Goal: Task Accomplishment & Management: Complete application form

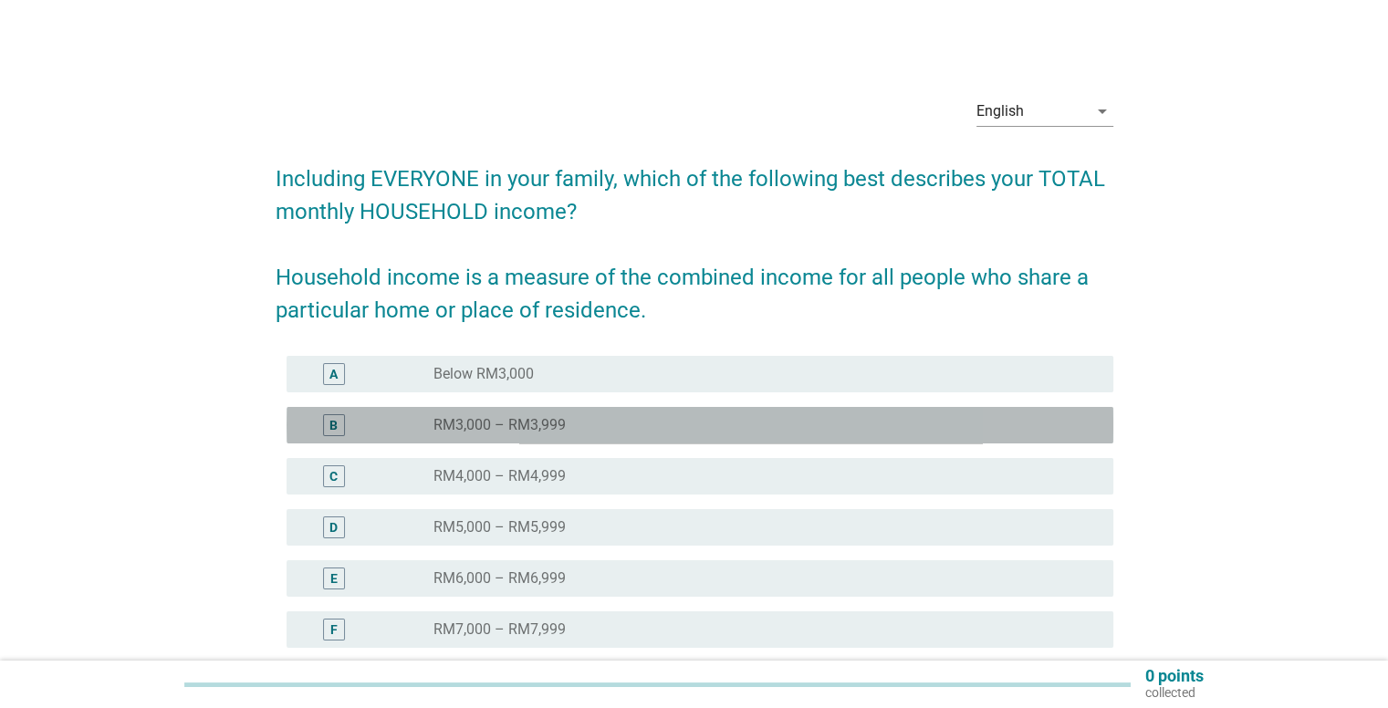
click at [339, 422] on div "B" at bounding box center [334, 425] width 22 height 22
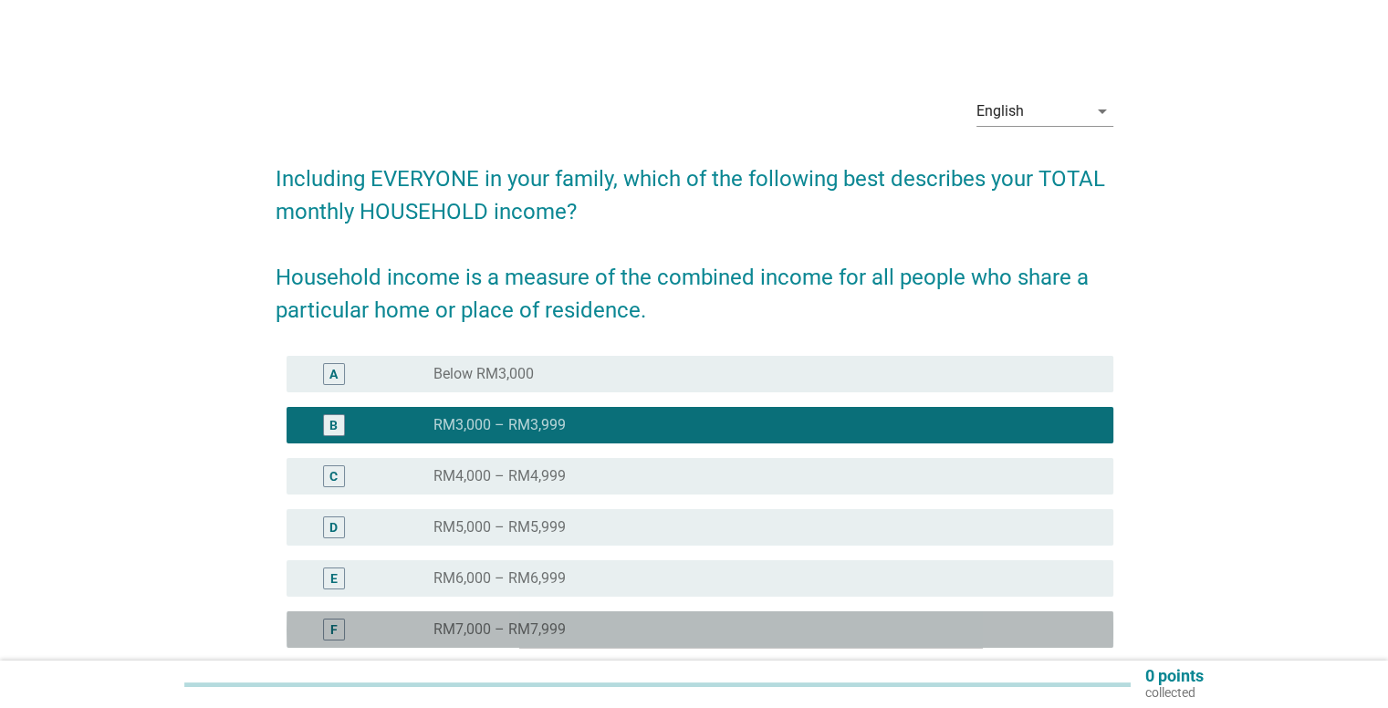
click at [332, 634] on div "F" at bounding box center [333, 629] width 7 height 19
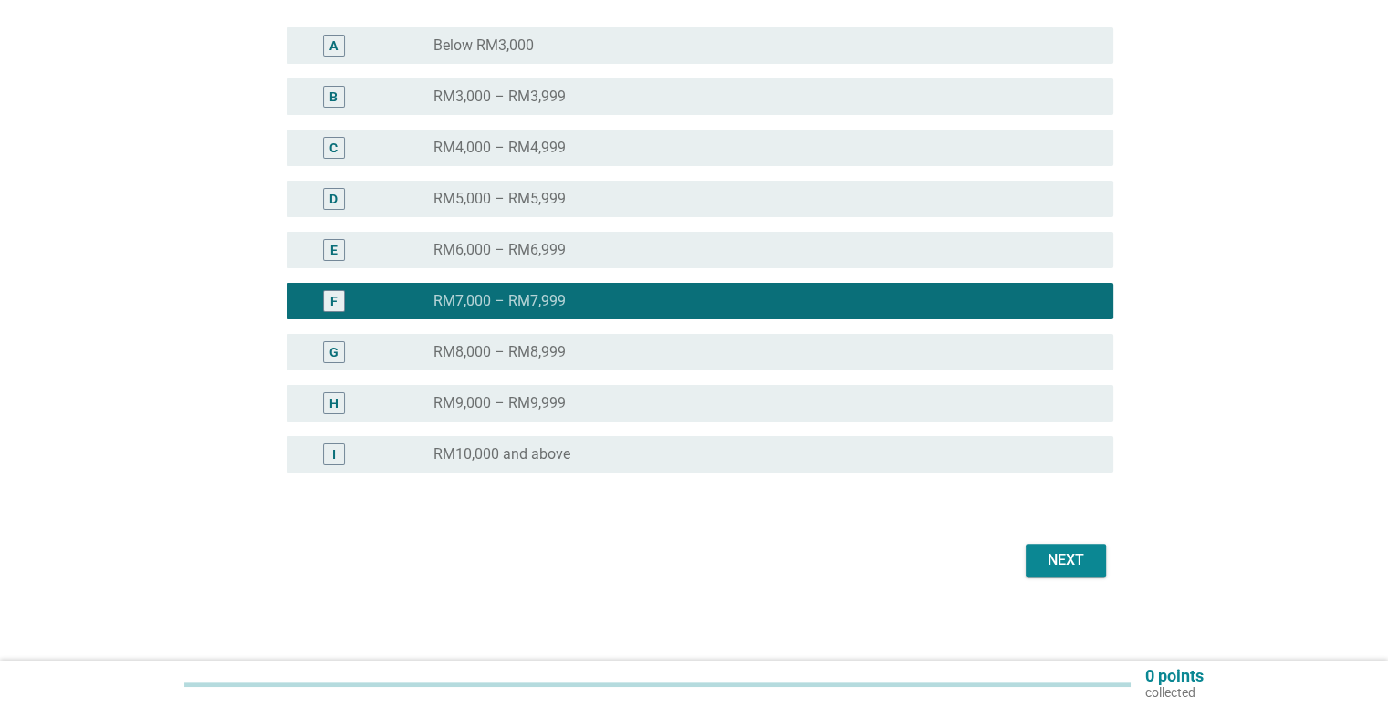
scroll to position [332, 0]
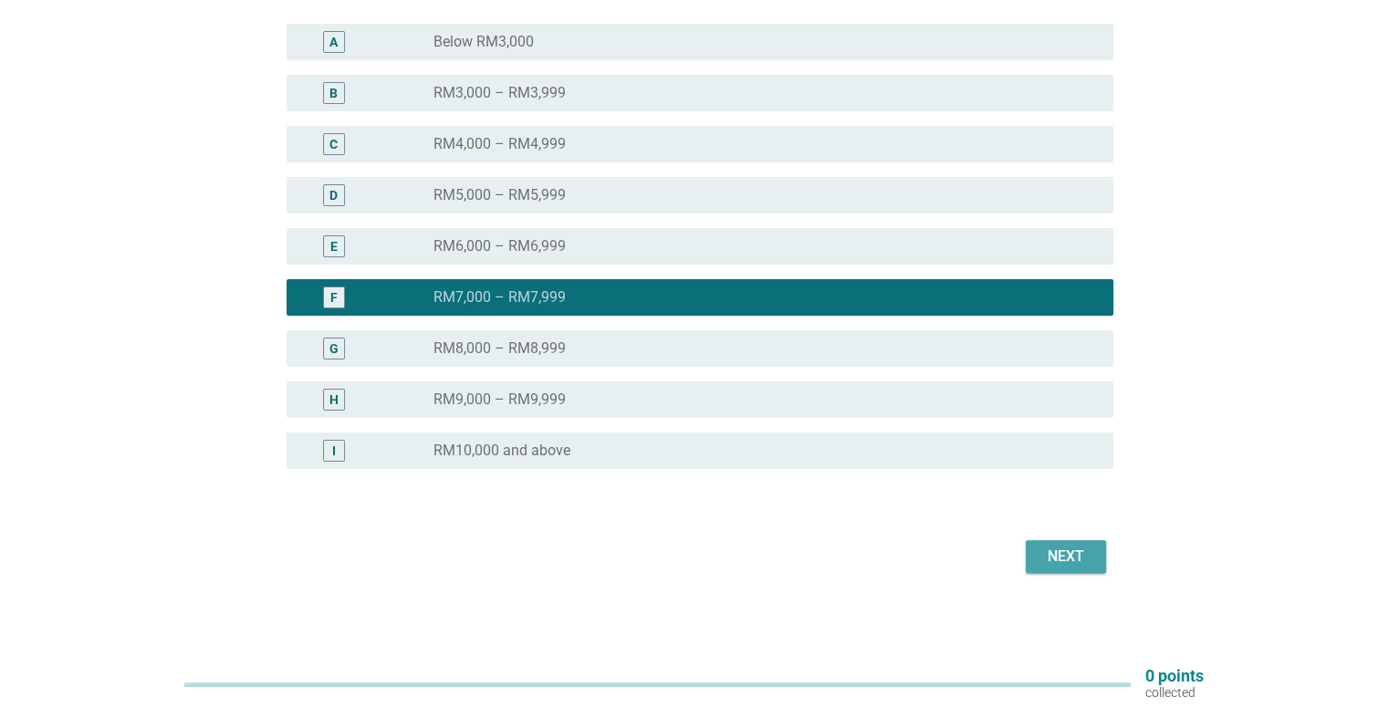
click at [1040, 554] on div "Next" at bounding box center [1065, 557] width 51 height 22
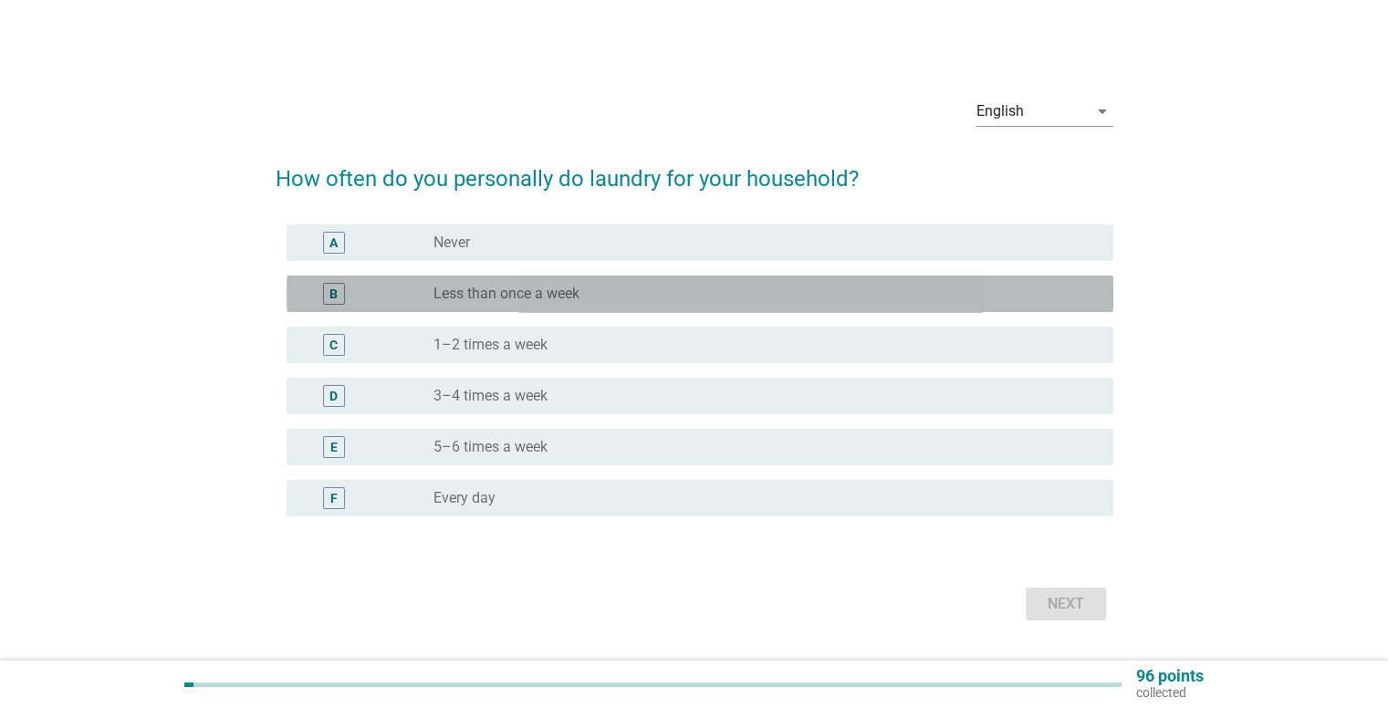
click at [338, 289] on div "B" at bounding box center [334, 294] width 22 height 22
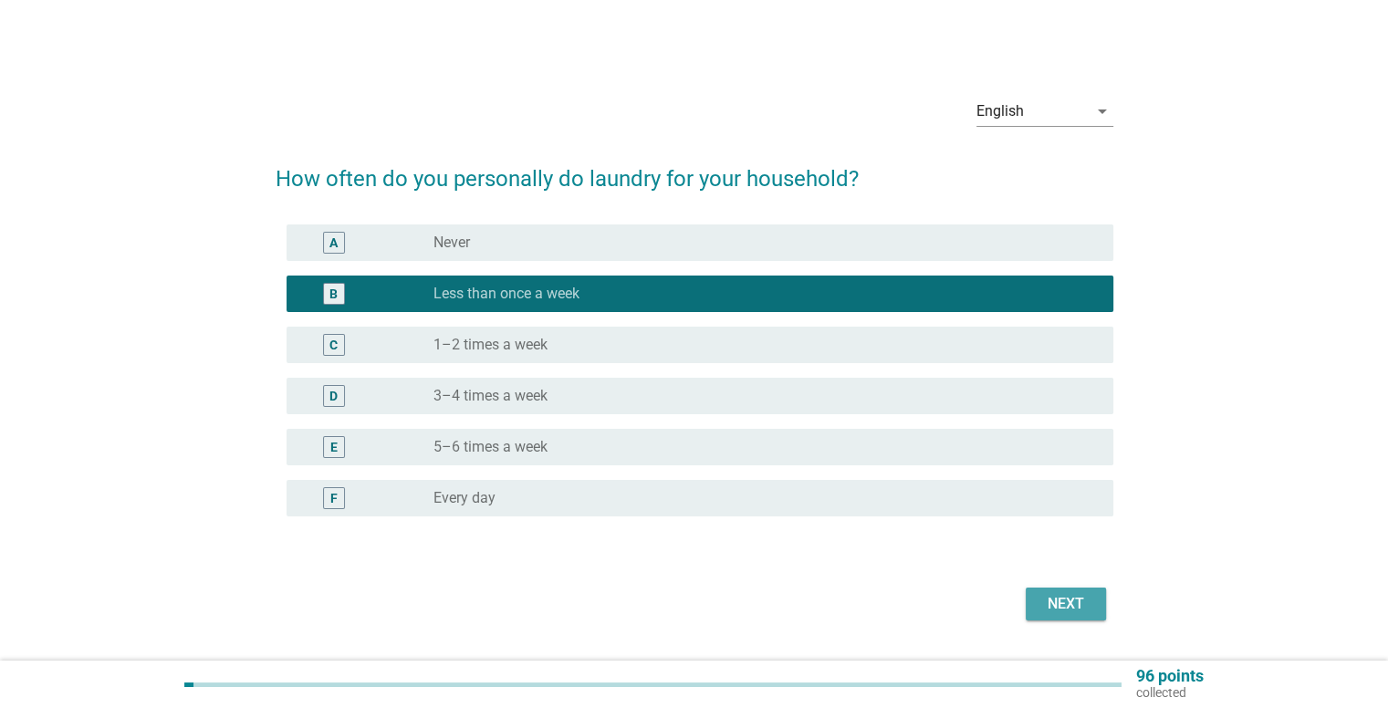
click at [1055, 611] on div "Next" at bounding box center [1065, 604] width 51 height 22
